Goal: Information Seeking & Learning: Learn about a topic

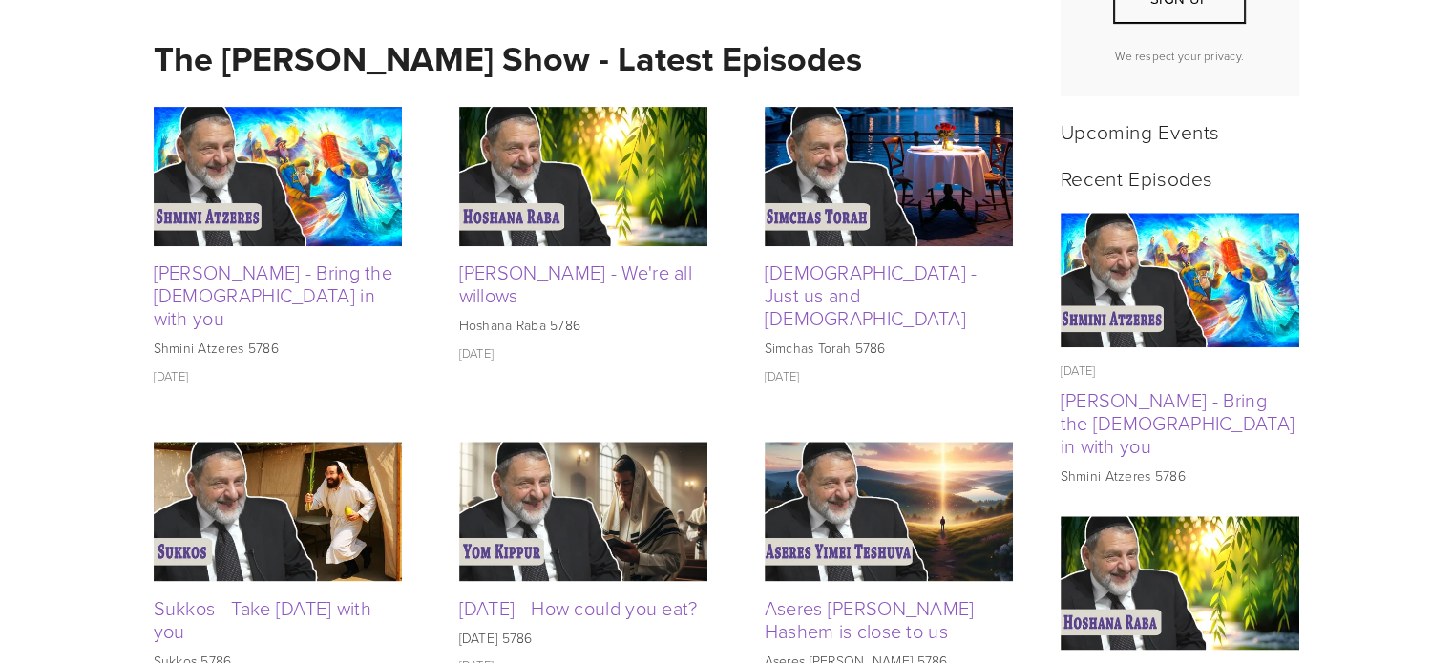
scroll to position [771, 0]
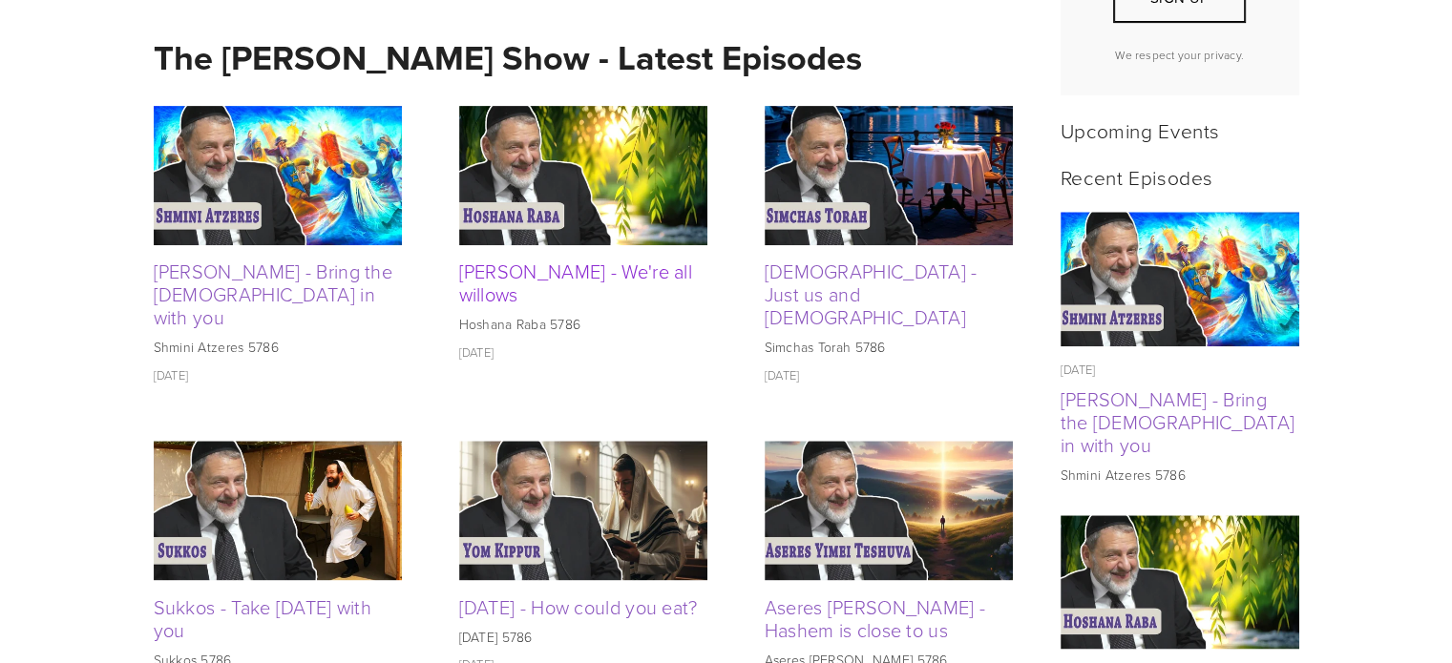
click at [634, 271] on link "[PERSON_NAME] - We're all willows" at bounding box center [576, 283] width 234 height 50
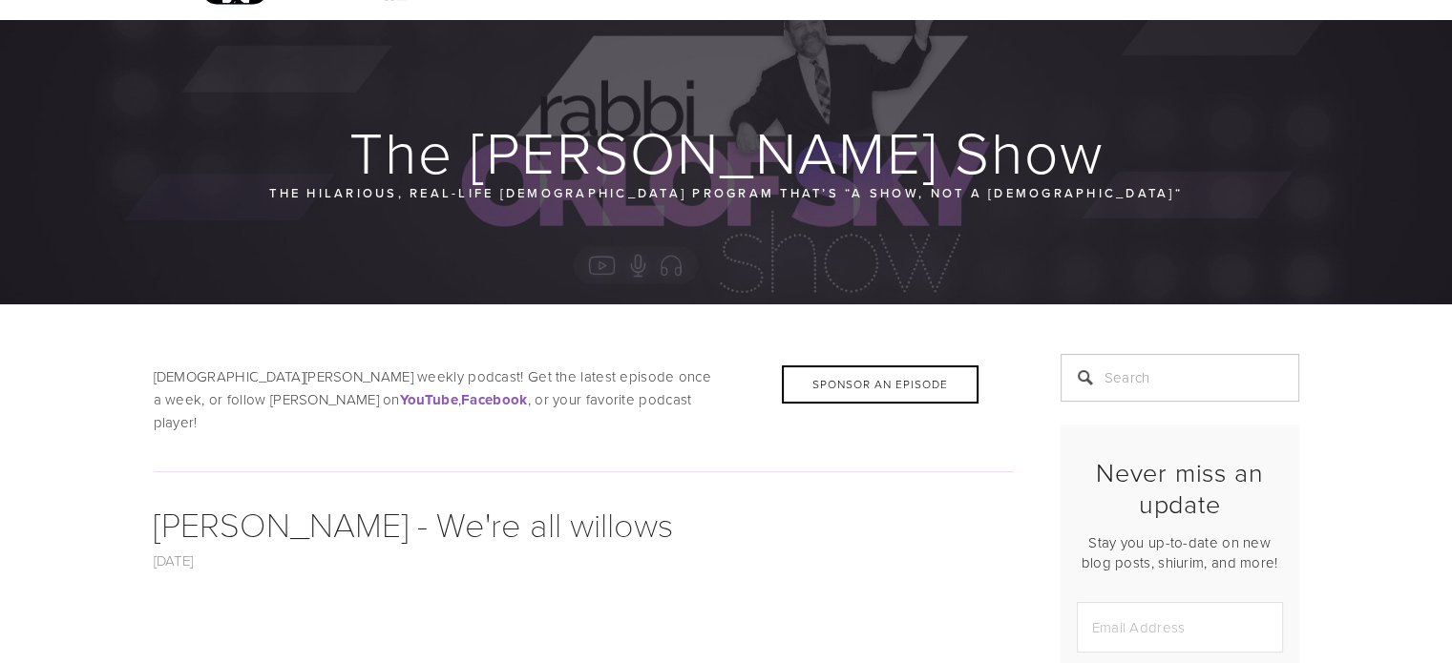
scroll to position [44, 0]
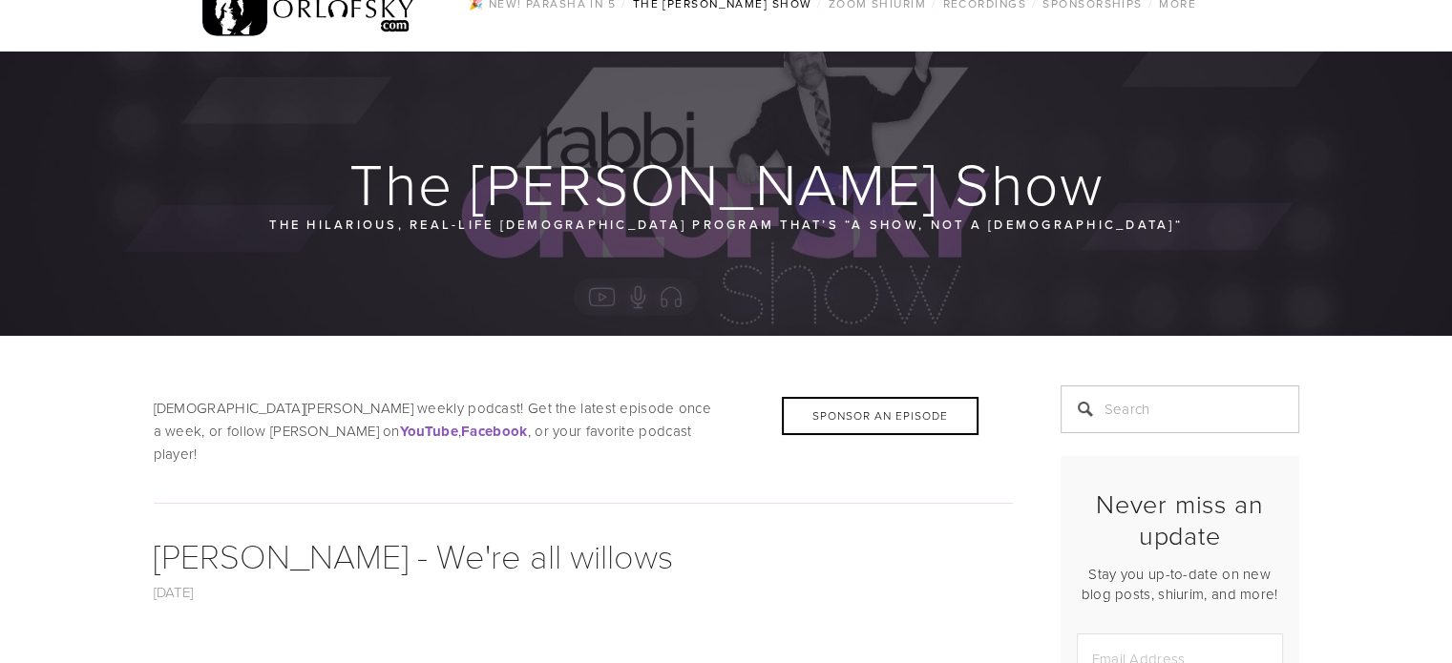
click at [347, 18] on img at bounding box center [308, 4] width 213 height 74
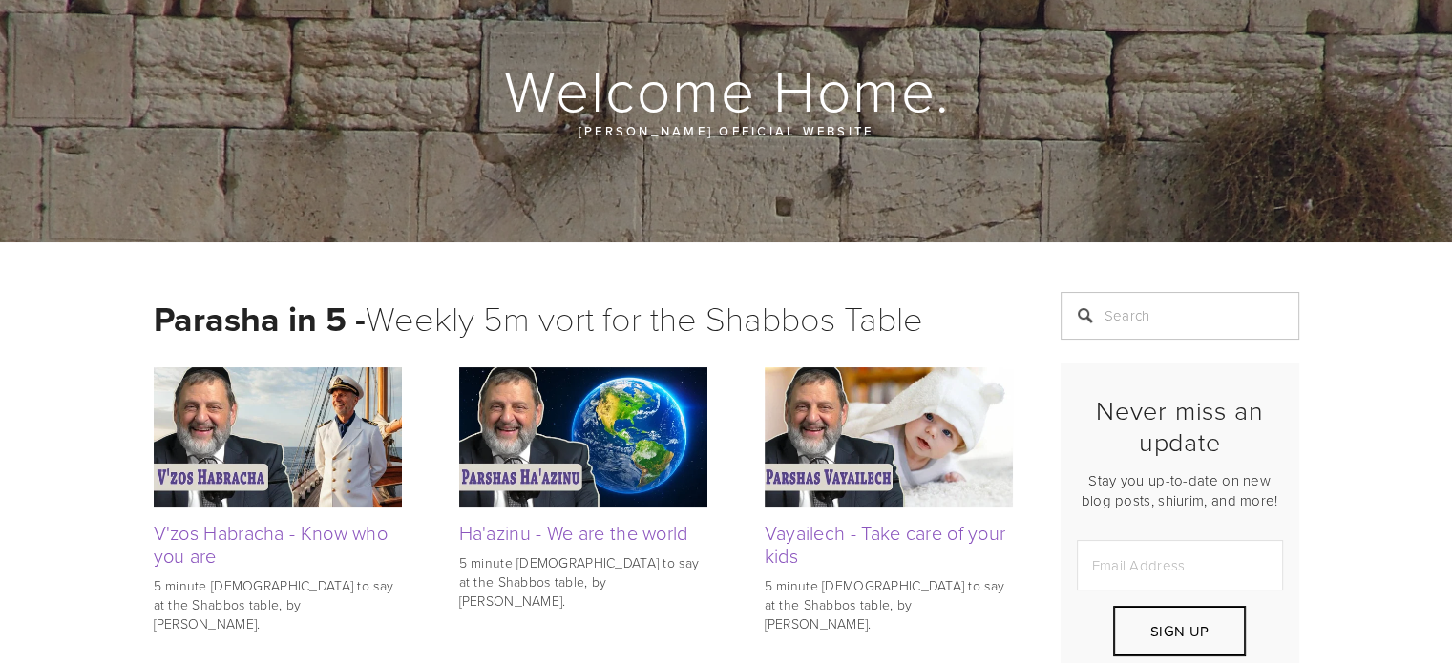
scroll to position [137, 0]
